Goal: Navigation & Orientation: Find specific page/section

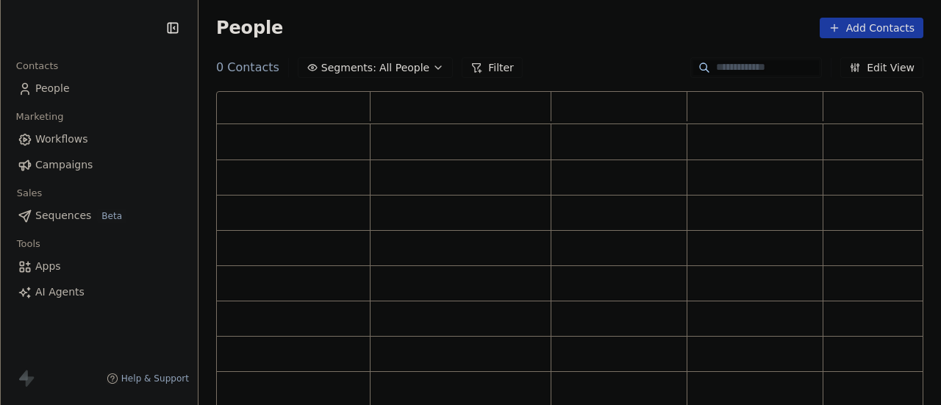
scroll to position [310, 695]
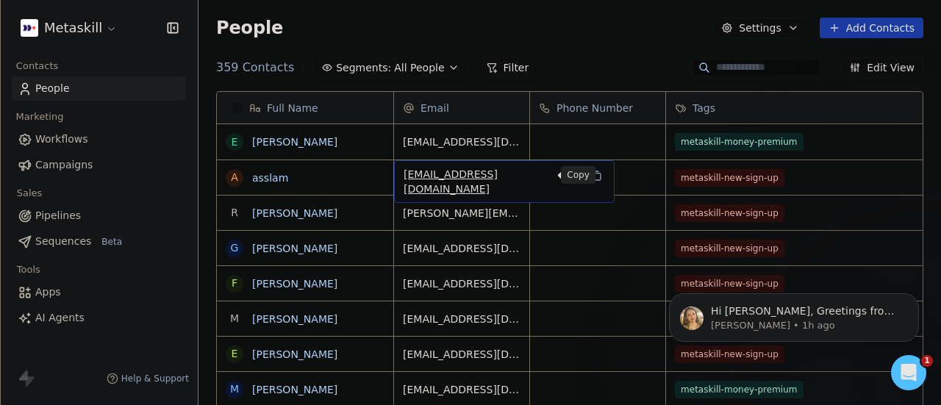
click at [590, 176] on icon "grid" at bounding box center [596, 176] width 12 height 12
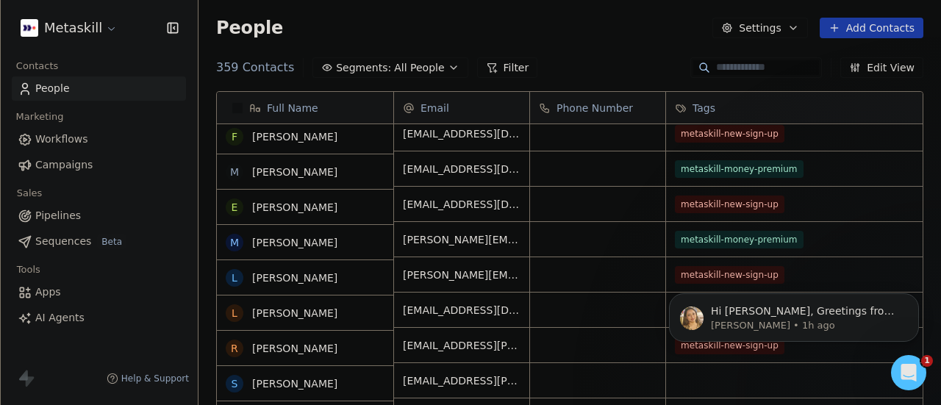
scroll to position [220, 0]
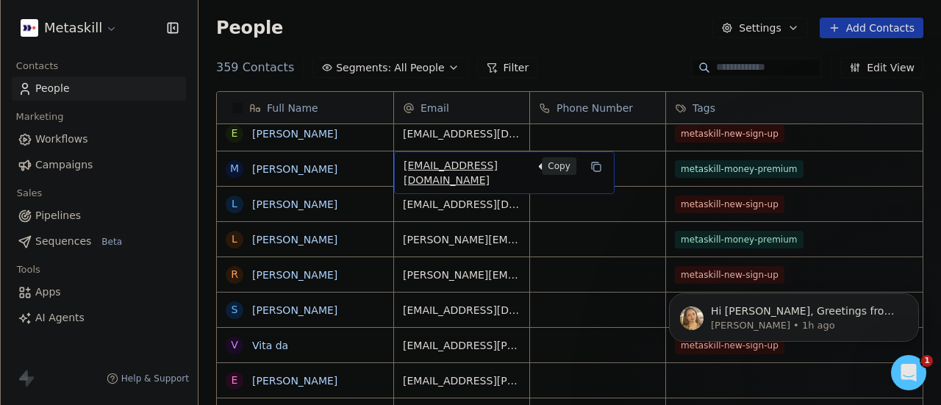
click at [590, 169] on icon "grid" at bounding box center [596, 167] width 12 height 12
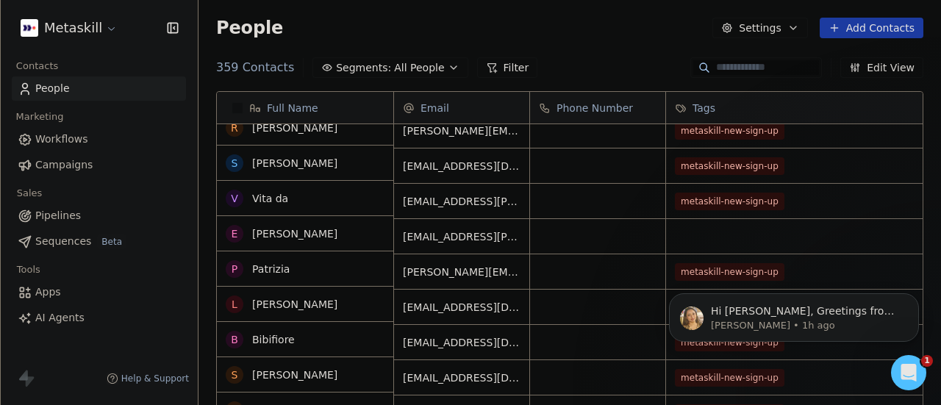
scroll to position [0, 0]
